Goal: Task Accomplishment & Management: Use online tool/utility

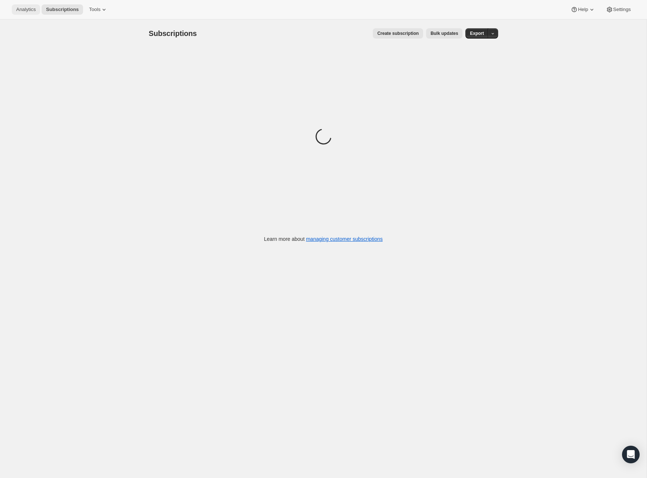
click at [31, 12] on span "Analytics" at bounding box center [25, 10] width 19 height 6
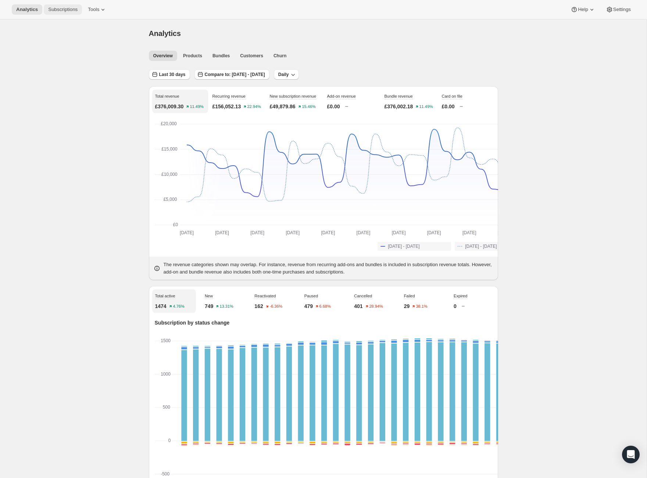
click at [78, 7] on span "Subscriptions" at bounding box center [62, 10] width 29 height 6
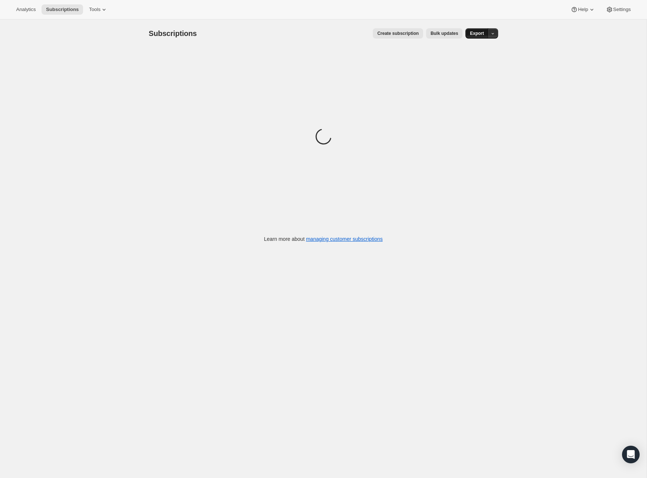
click at [484, 36] on span "Export" at bounding box center [477, 34] width 14 height 6
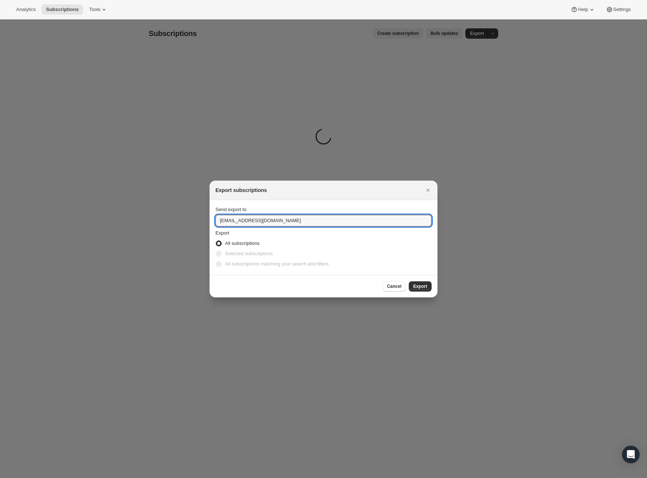
drag, startPoint x: 223, startPoint y: 221, endPoint x: 192, endPoint y: 220, distance: 31.6
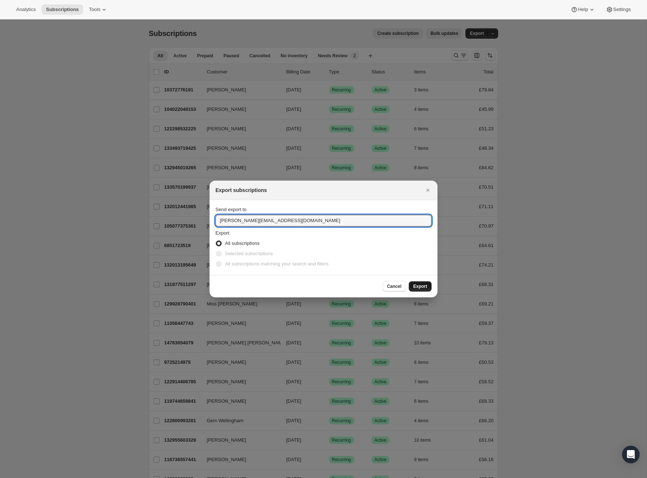
type input "[PERSON_NAME][EMAIL_ADDRESS][DOMAIN_NAME]"
click at [427, 290] on span "Export" at bounding box center [420, 287] width 14 height 6
